Goal: Obtain resource: Obtain resource

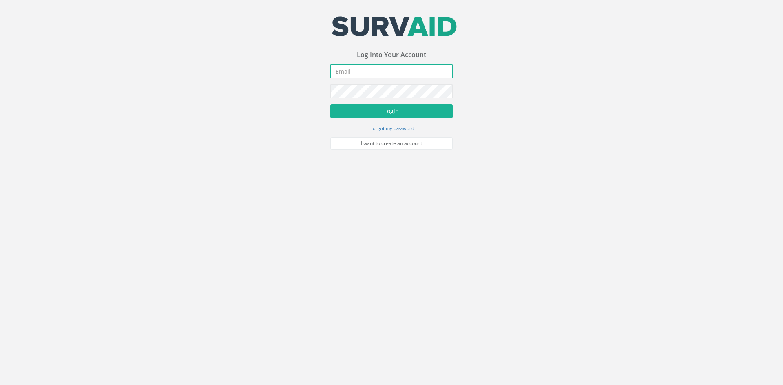
click at [384, 72] on input "email" at bounding box center [391, 71] width 122 height 14
type input "[PERSON_NAME][EMAIL_ADDRESS][PERSON_NAME][DOMAIN_NAME]"
click at [330, 104] on button "Login" at bounding box center [391, 111] width 122 height 14
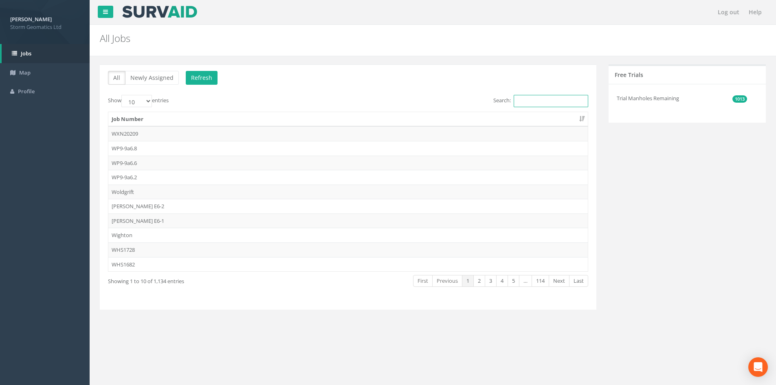
click at [543, 99] on input "Search:" at bounding box center [551, 101] width 75 height 12
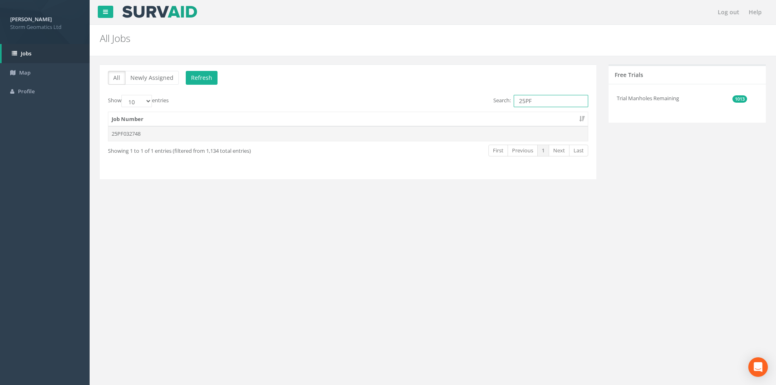
type input "25PF"
click at [170, 132] on td "25PF032748" at bounding box center [348, 133] width 480 height 15
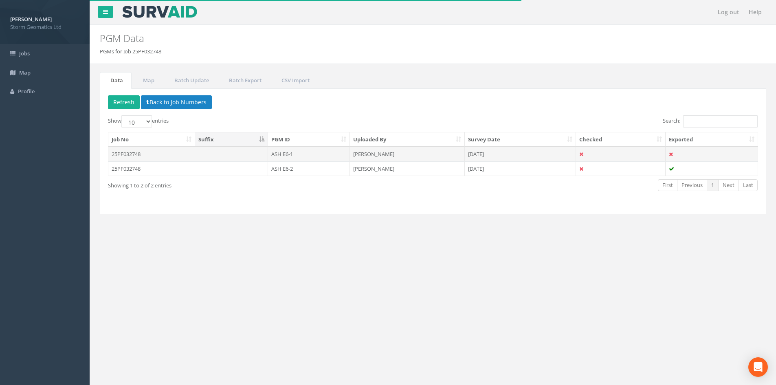
click at [311, 154] on td "ASH E6-1" at bounding box center [309, 154] width 82 height 15
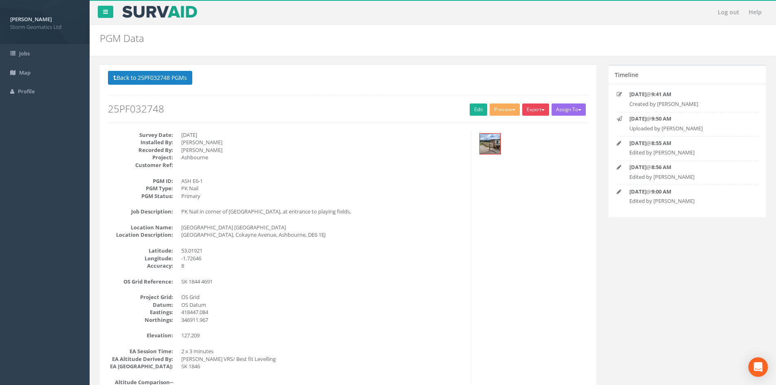
click at [529, 113] on button "Export" at bounding box center [536, 110] width 27 height 12
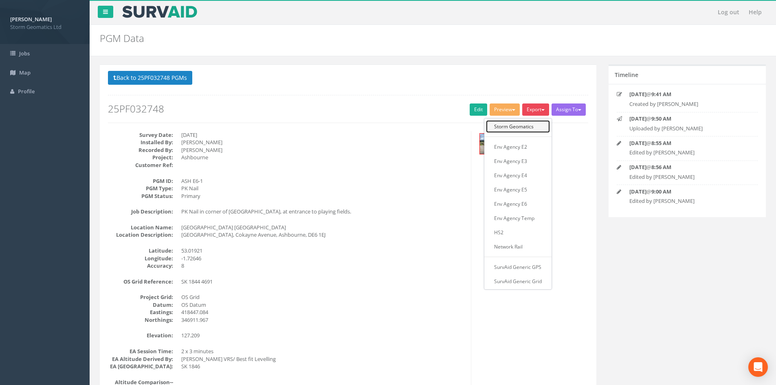
click at [525, 125] on link "Storm Geomatics" at bounding box center [518, 126] width 64 height 13
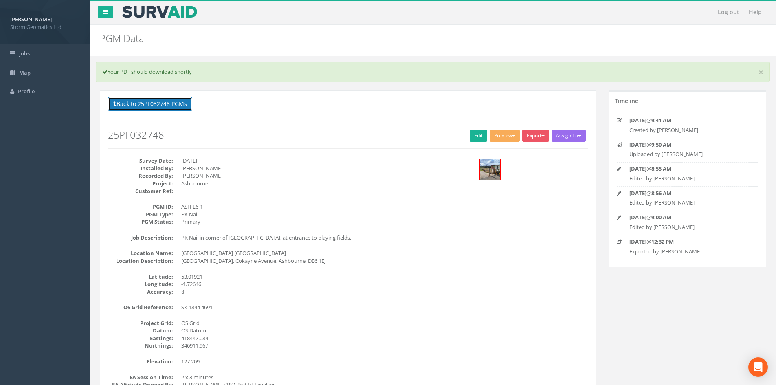
click at [132, 103] on button "Back to 25PF032748 PGMs" at bounding box center [150, 104] width 84 height 14
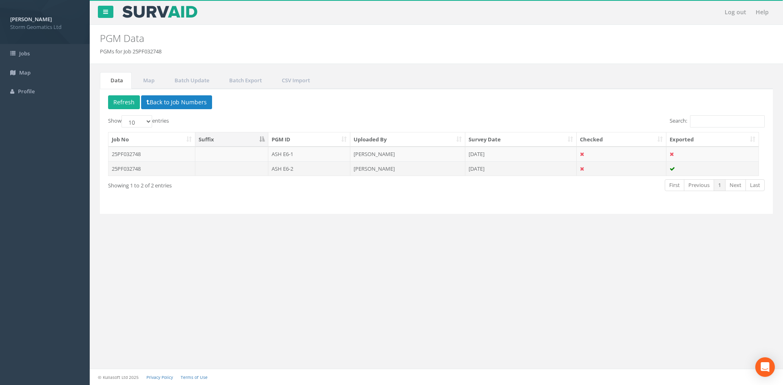
click at [246, 170] on td at bounding box center [231, 168] width 73 height 15
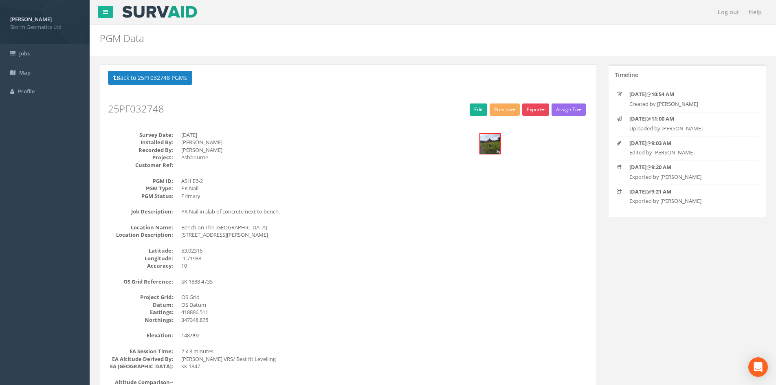
click at [539, 108] on button "Export" at bounding box center [536, 110] width 27 height 12
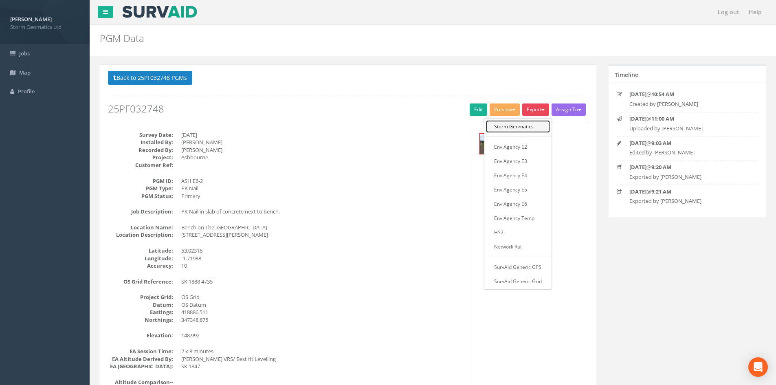
click at [526, 129] on link "Storm Geomatics" at bounding box center [518, 126] width 64 height 13
